Goal: Navigation & Orientation: Go to known website

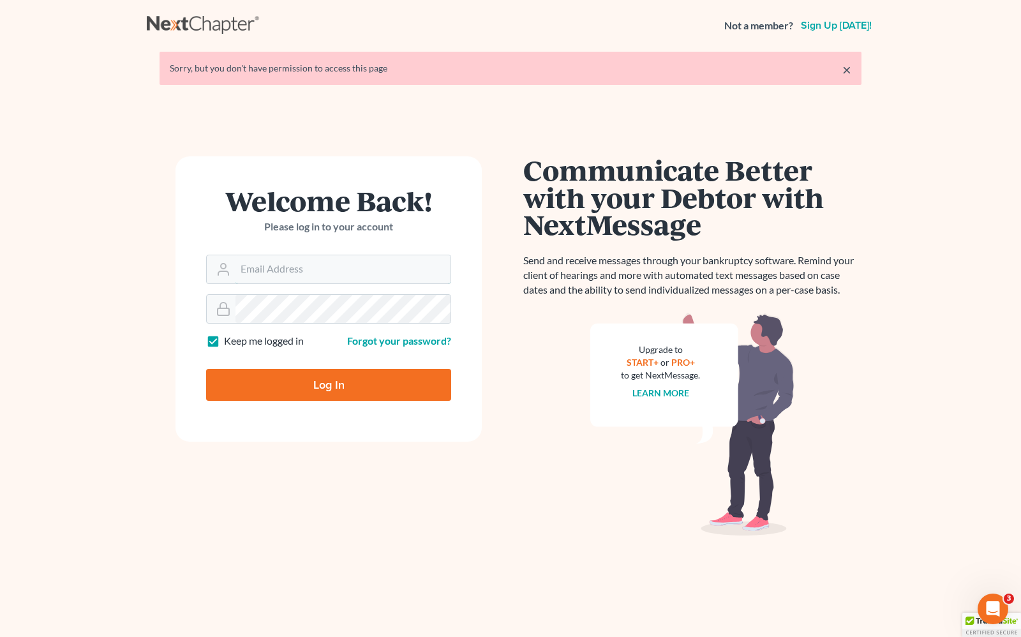
type input "[PERSON_NAME][EMAIL_ADDRESS][DOMAIN_NAME]"
click at [389, 392] on input "Log In" at bounding box center [328, 385] width 245 height 32
type input "Thinking..."
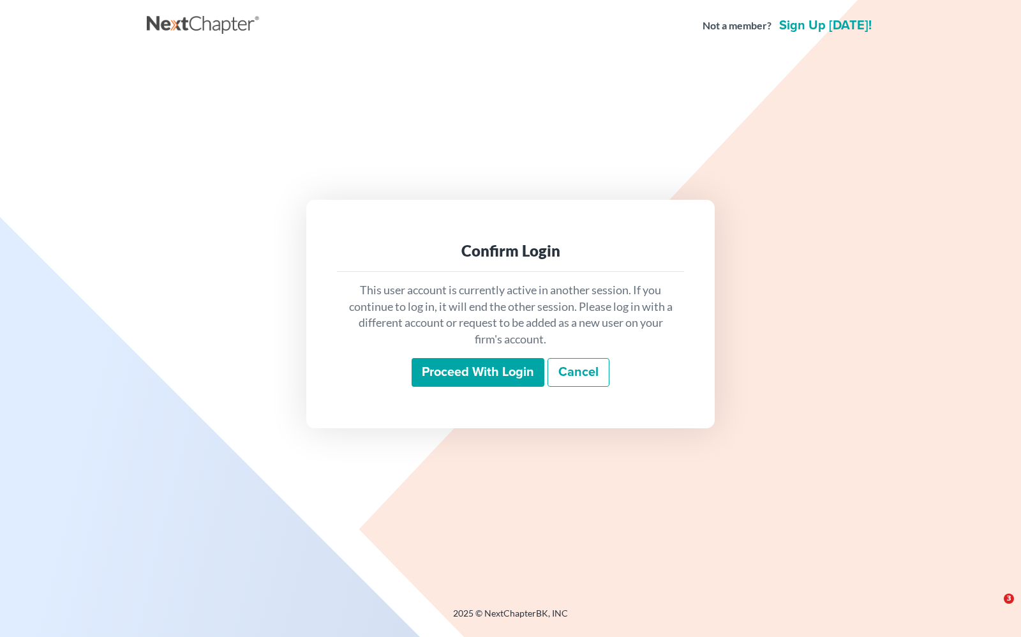
click at [461, 372] on input "Proceed with login" at bounding box center [477, 372] width 133 height 29
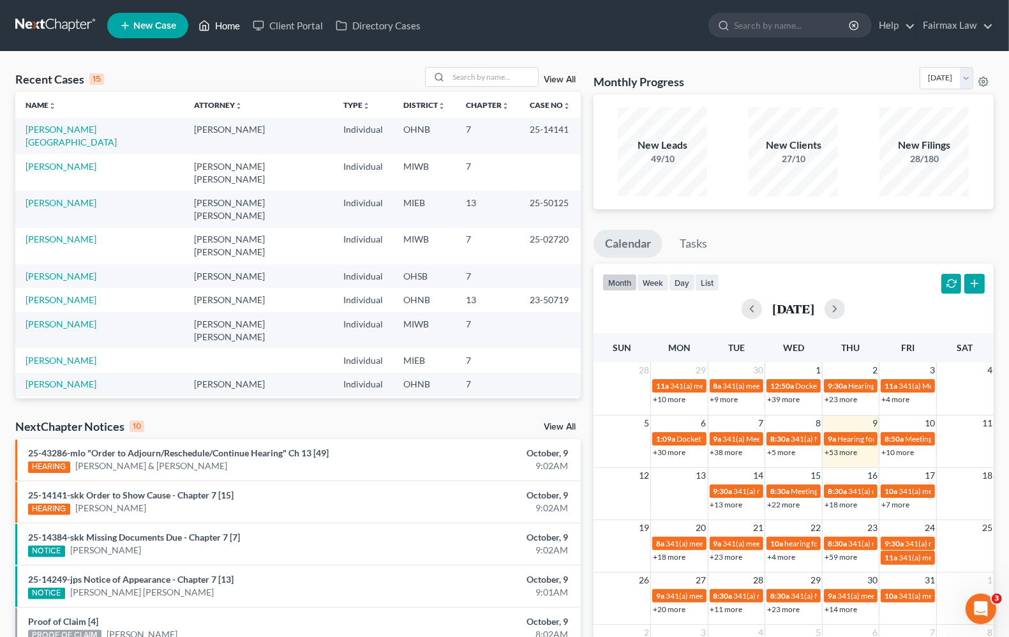
click at [240, 27] on link "Home" at bounding box center [219, 25] width 54 height 23
